Goal: Task Accomplishment & Management: Use online tool/utility

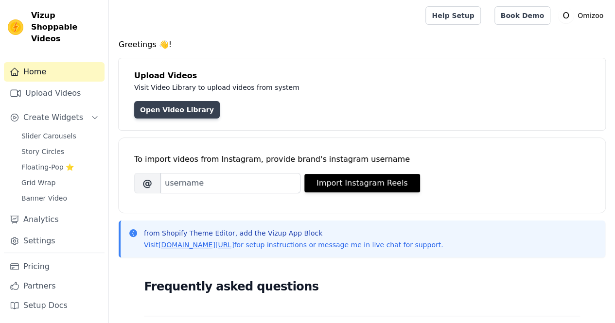
drag, startPoint x: 0, startPoint y: 0, endPoint x: 174, endPoint y: 106, distance: 203.1
click at [174, 106] on link "Open Video Library" at bounding box center [177, 110] width 86 height 18
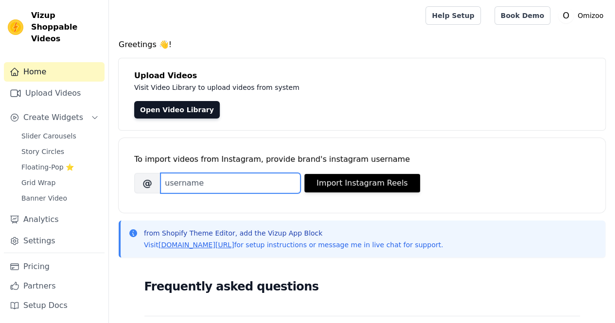
click at [224, 179] on input "Brand's Instagram Username" at bounding box center [230, 183] width 140 height 20
paste input "omizoowomen"
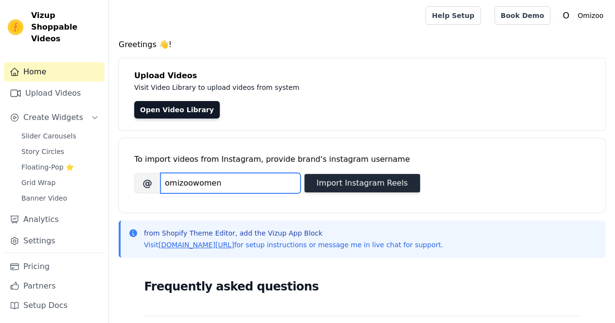
type input "omizoowomen"
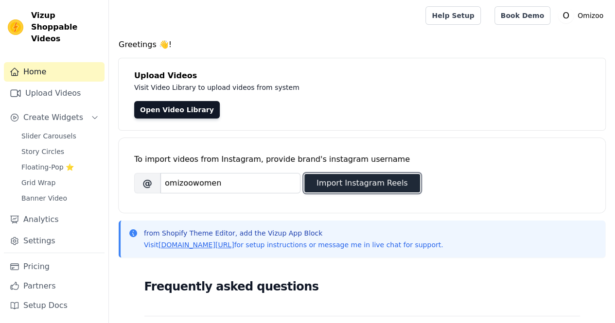
click at [354, 186] on button "Import Instagram Reels" at bounding box center [362, 183] width 116 height 18
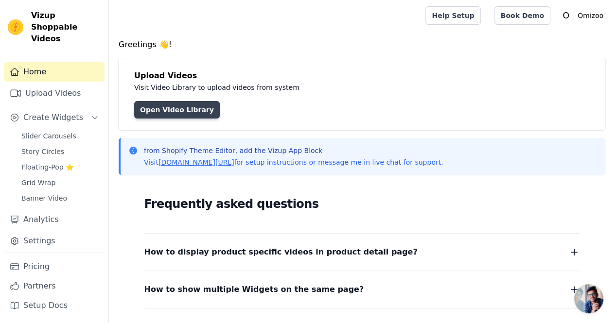
click at [160, 112] on link "Open Video Library" at bounding box center [177, 110] width 86 height 18
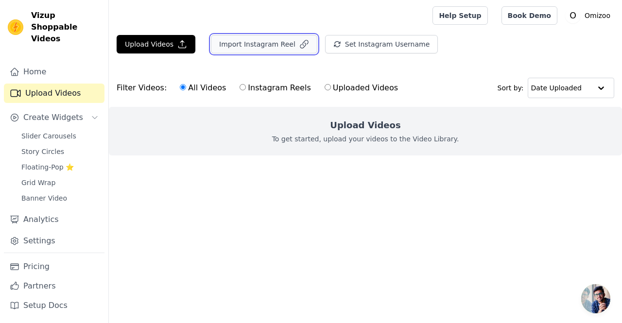
click at [261, 50] on button "Import Instagram Reel" at bounding box center [264, 44] width 106 height 18
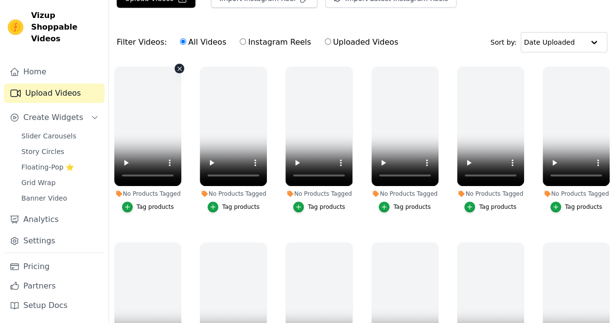
scroll to position [234, 0]
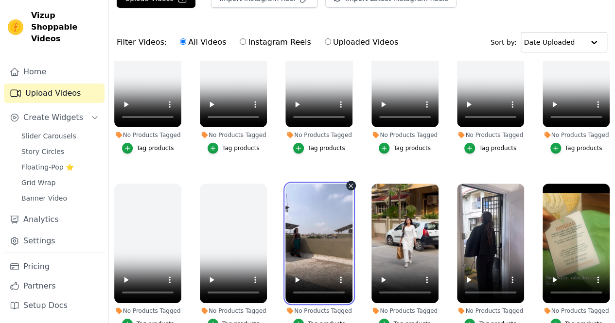
click at [320, 218] on video at bounding box center [318, 244] width 67 height 120
click at [314, 202] on video at bounding box center [318, 244] width 67 height 120
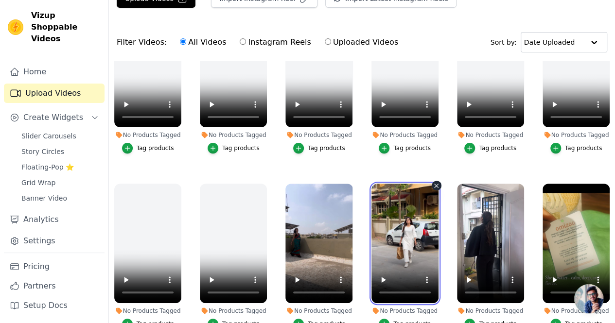
click at [387, 217] on video at bounding box center [404, 244] width 67 height 120
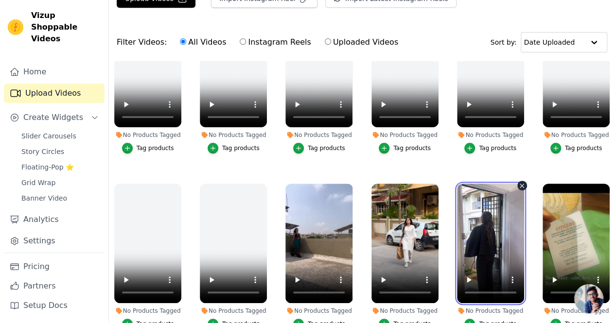
click at [474, 214] on video at bounding box center [490, 244] width 67 height 120
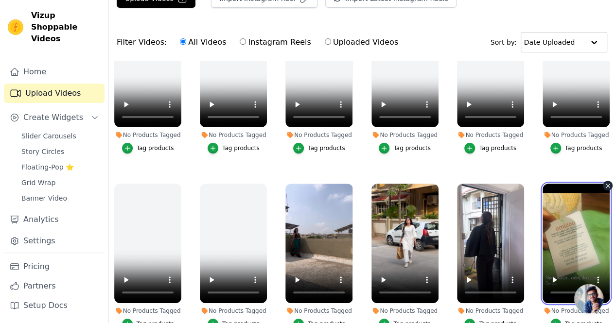
click at [560, 217] on video at bounding box center [576, 244] width 67 height 120
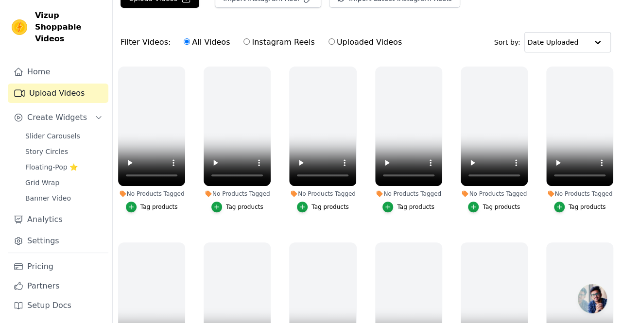
scroll to position [0, 0]
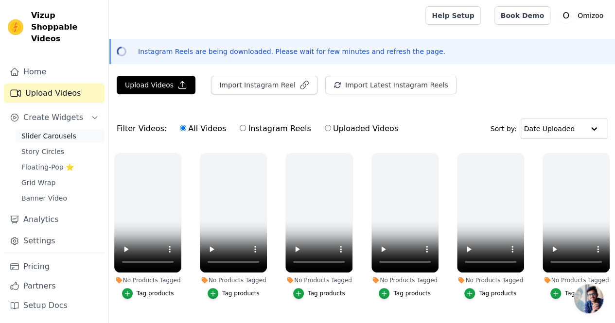
click at [64, 131] on span "Slider Carousels" at bounding box center [48, 136] width 55 height 10
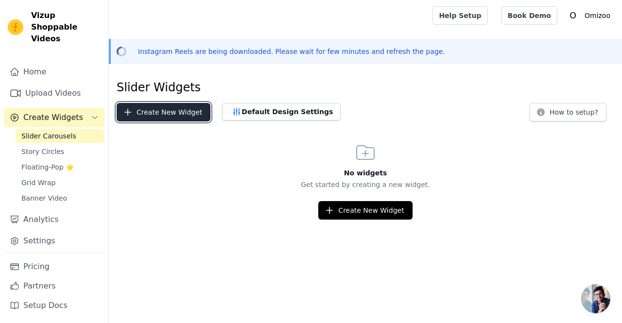
click at [153, 115] on button "Create New Widget" at bounding box center [164, 112] width 94 height 18
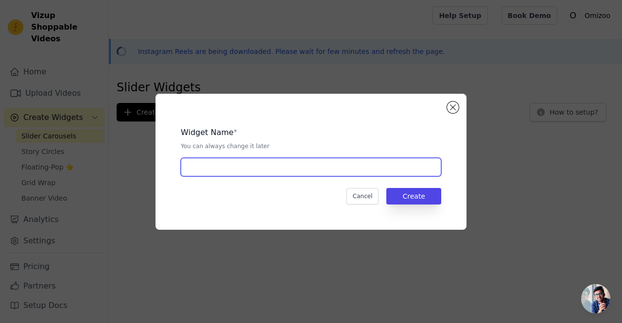
click at [262, 168] on input "text" at bounding box center [311, 167] width 261 height 18
type input "homepage"
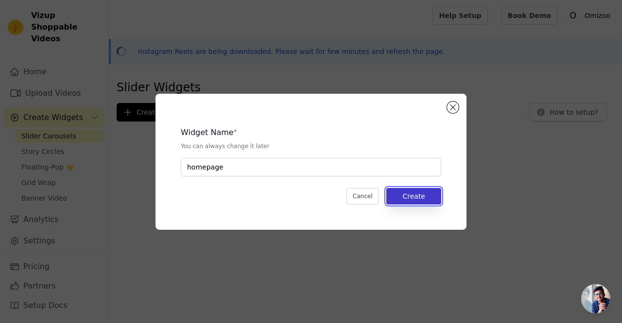
click at [415, 198] on button "Create" at bounding box center [414, 196] width 55 height 17
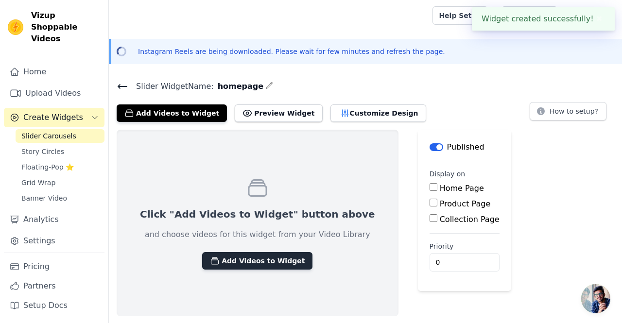
click at [237, 258] on button "Add Videos to Widget" at bounding box center [257, 261] width 110 height 18
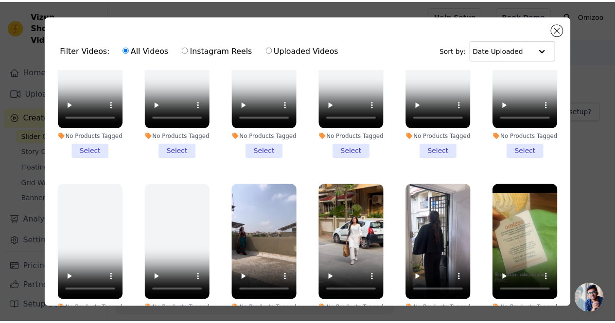
scroll to position [84, 0]
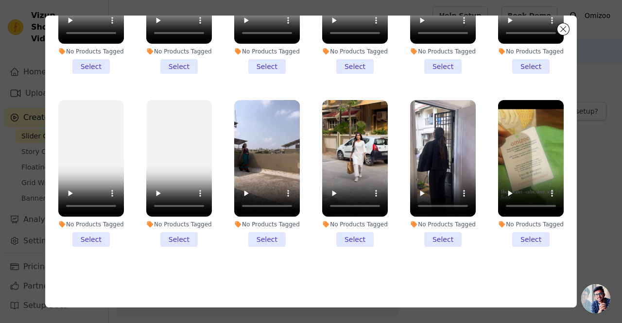
click at [261, 227] on li "No Products Tagged Select" at bounding box center [267, 173] width 66 height 147
click at [0, 0] on input "No Products Tagged Select" at bounding box center [0, 0] width 0 height 0
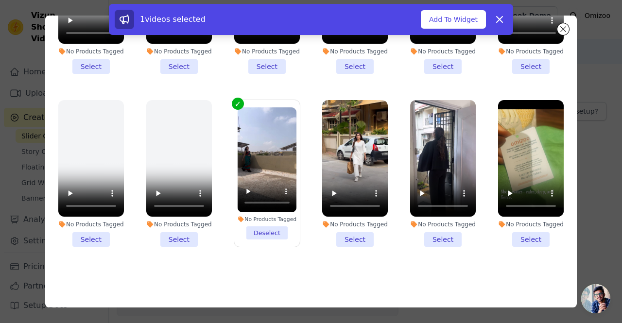
click at [341, 234] on li "No Products Tagged Select" at bounding box center [355, 173] width 66 height 147
click at [0, 0] on input "No Products Tagged Select" at bounding box center [0, 0] width 0 height 0
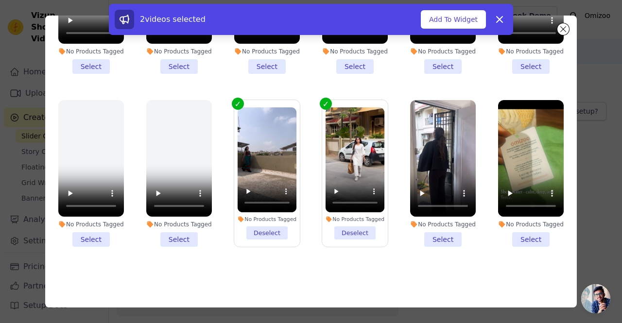
click at [430, 228] on li "No Products Tagged Select" at bounding box center [443, 173] width 66 height 147
click at [0, 0] on input "No Products Tagged Select" at bounding box center [0, 0] width 0 height 0
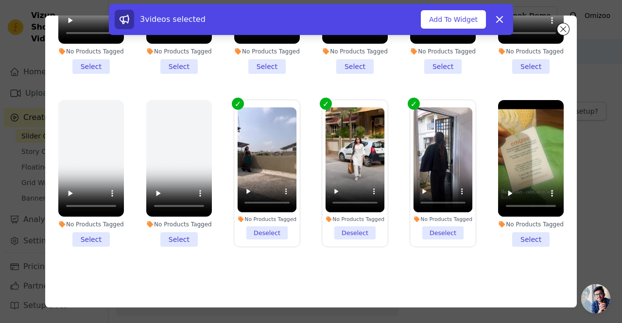
click at [524, 224] on li "No Products Tagged Select" at bounding box center [531, 173] width 66 height 147
click at [0, 0] on input "No Products Tagged Select" at bounding box center [0, 0] width 0 height 0
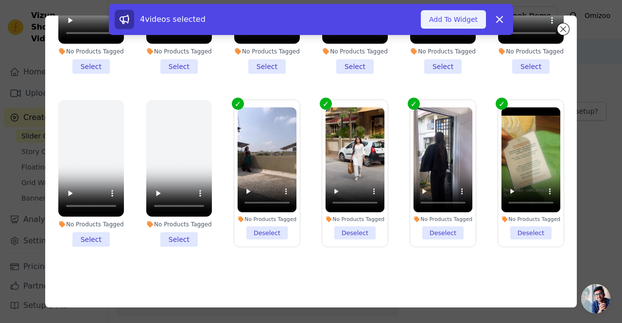
click at [466, 16] on button "Add To Widget" at bounding box center [453, 19] width 65 height 18
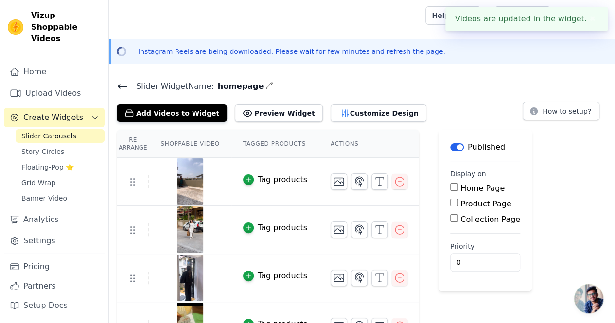
scroll to position [25, 0]
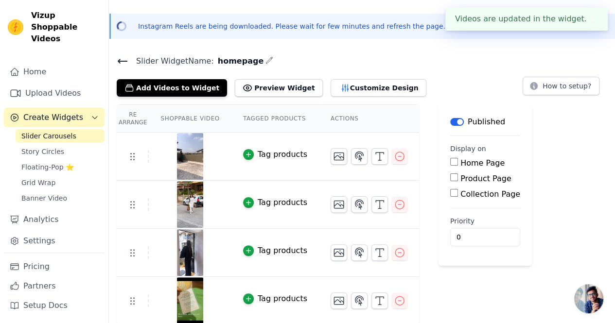
click at [473, 161] on label "Home Page" at bounding box center [482, 162] width 44 height 9
click at [458, 161] on input "Home Page" at bounding box center [454, 162] width 8 height 8
checkbox input "true"
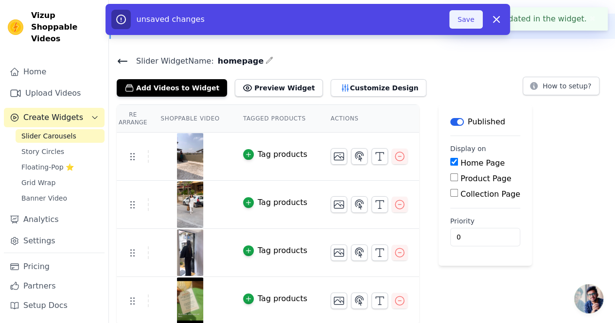
click at [468, 19] on button "Save" at bounding box center [465, 19] width 33 height 18
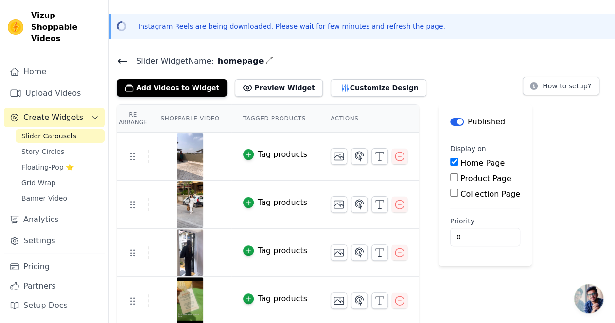
scroll to position [0, 0]
